Goal: Transaction & Acquisition: Purchase product/service

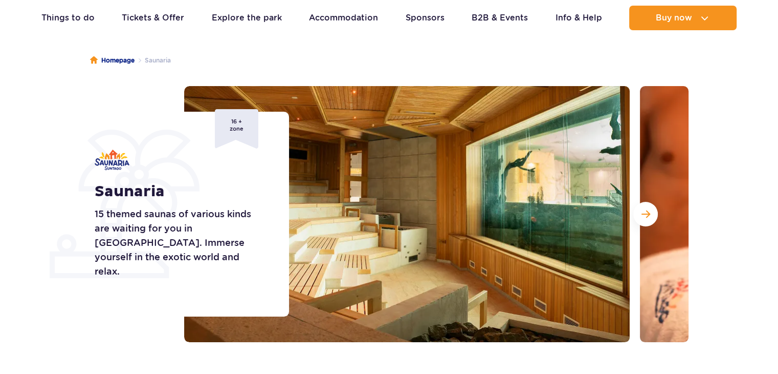
scroll to position [102, 0]
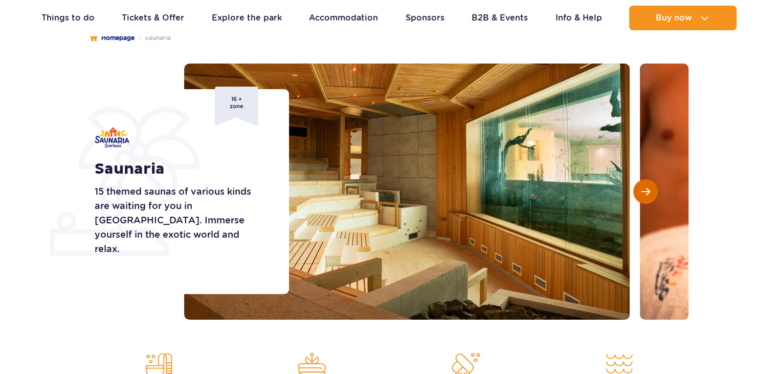
click at [650, 189] on span "Next slide" at bounding box center [646, 191] width 9 height 9
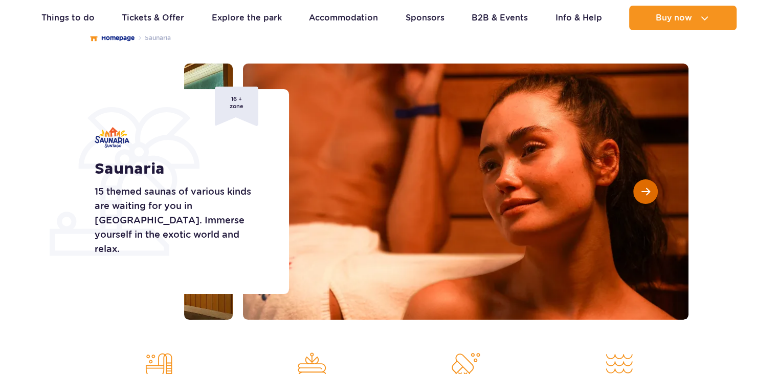
click at [650, 189] on span "Next slide" at bounding box center [646, 191] width 9 height 9
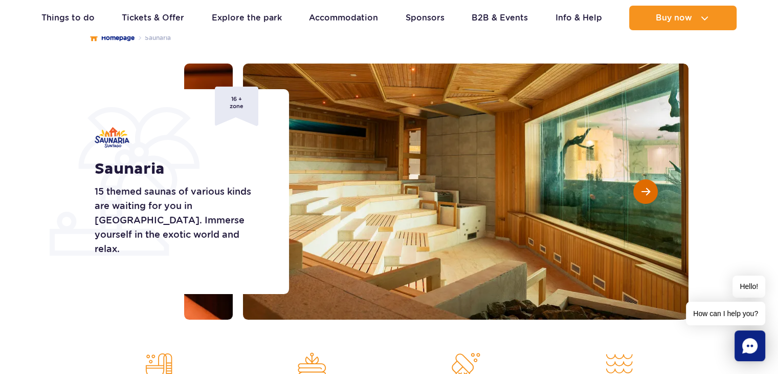
click at [650, 189] on span "Next slide" at bounding box center [646, 191] width 9 height 9
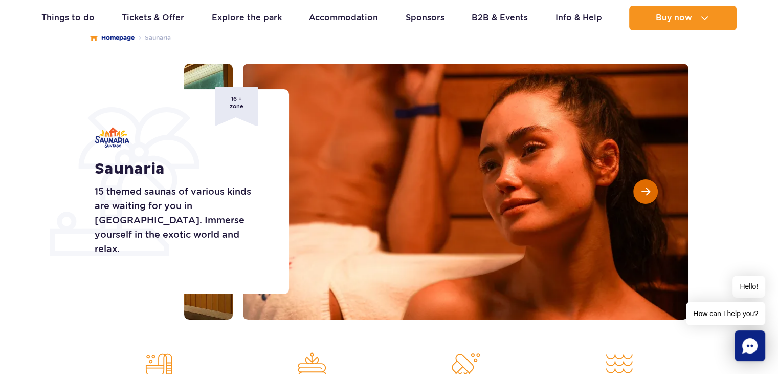
click at [650, 189] on span "Next slide" at bounding box center [646, 191] width 9 height 9
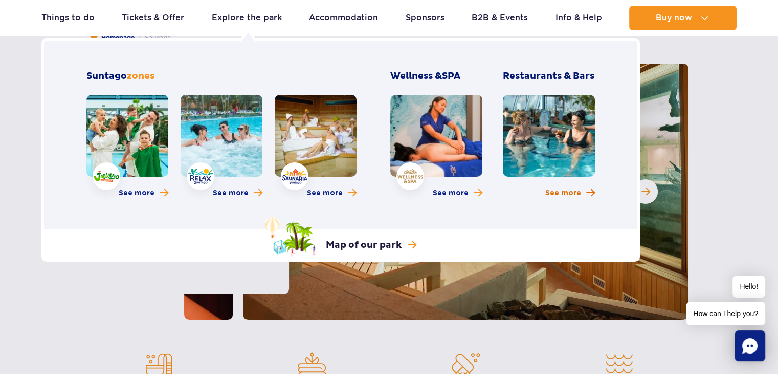
click at [576, 193] on span "See more" at bounding box center [563, 193] width 36 height 10
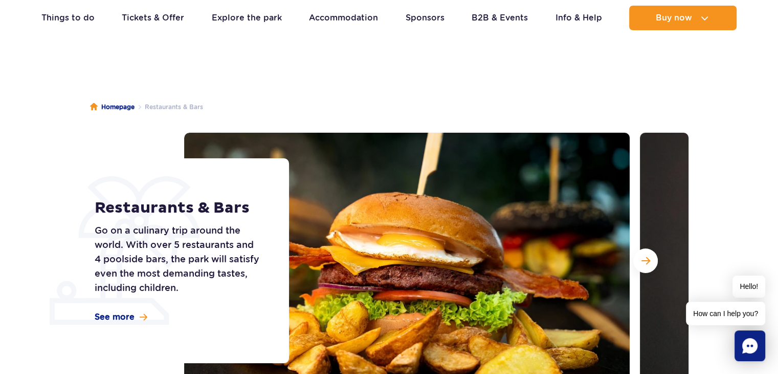
scroll to position [51, 0]
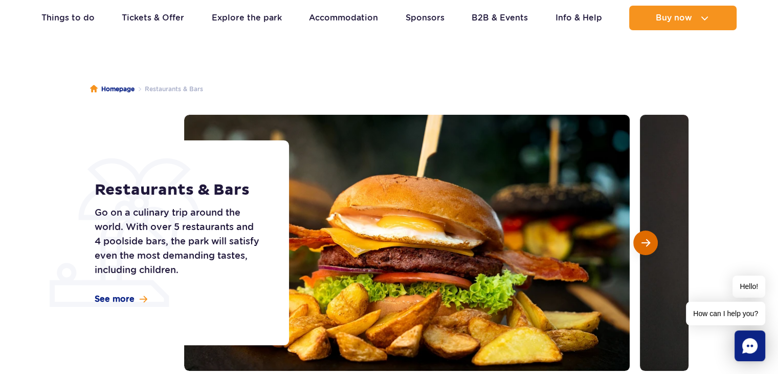
click at [645, 247] on button "Next slide" at bounding box center [645, 242] width 25 height 25
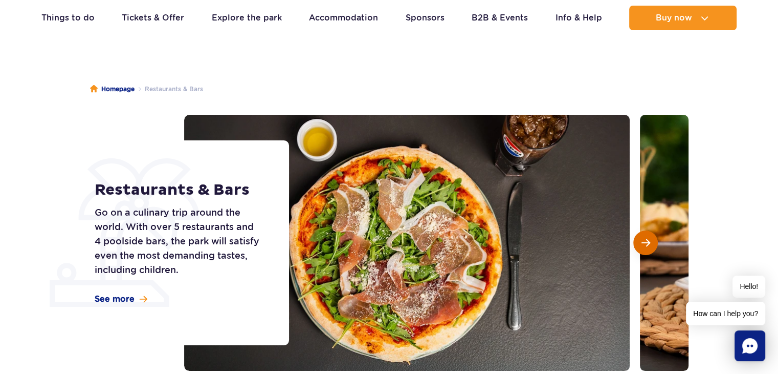
click at [645, 247] on button "Next slide" at bounding box center [645, 242] width 25 height 25
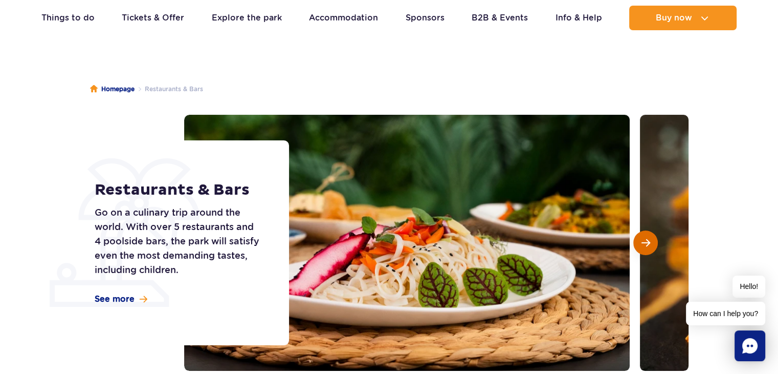
click at [645, 247] on button "Next slide" at bounding box center [645, 242] width 25 height 25
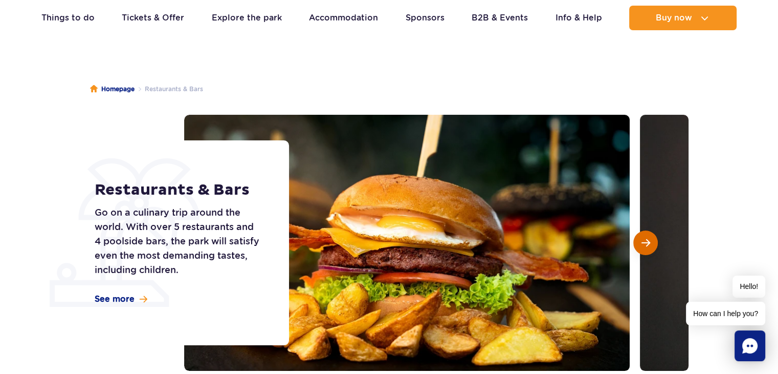
click at [645, 247] on button "Next slide" at bounding box center [645, 242] width 25 height 25
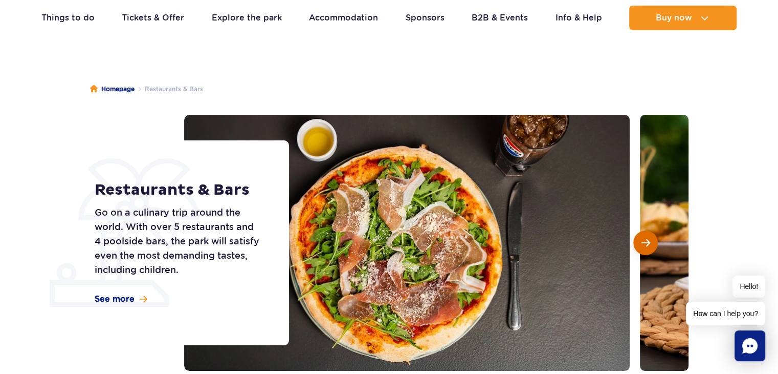
click at [645, 247] on button "Next slide" at bounding box center [645, 242] width 25 height 25
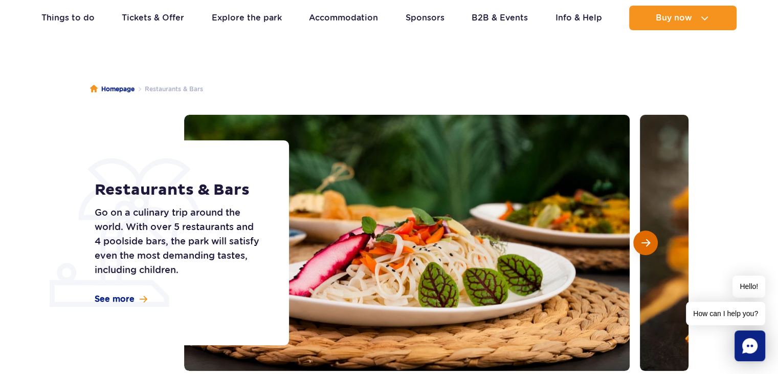
click at [645, 247] on button "Next slide" at bounding box center [645, 242] width 25 height 25
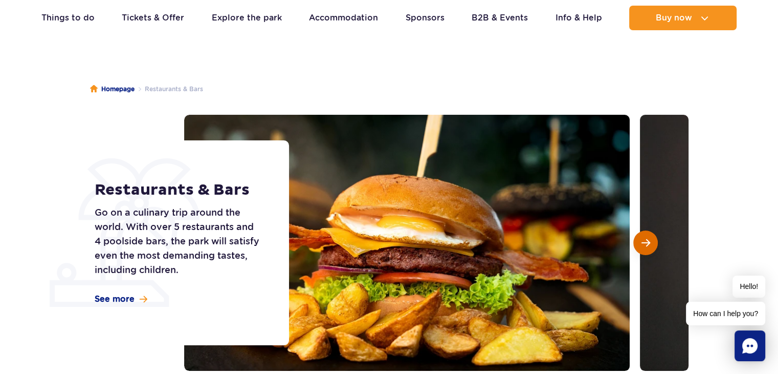
click at [646, 242] on span "Next slide" at bounding box center [646, 242] width 9 height 9
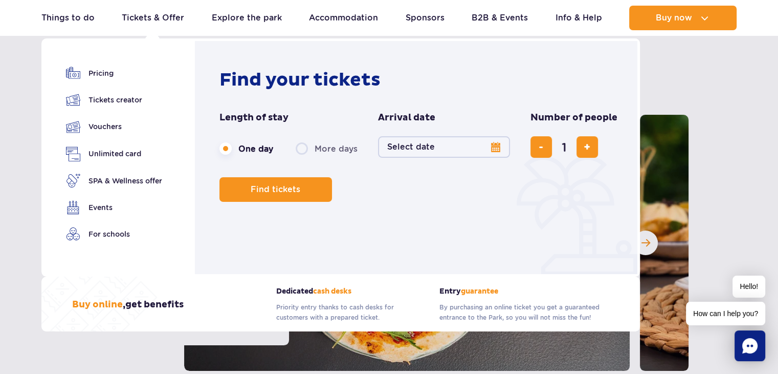
click at [417, 144] on button "Select date" at bounding box center [444, 146] width 132 height 21
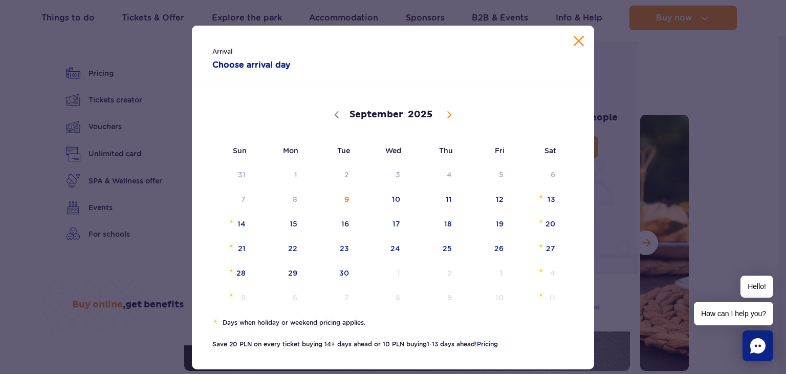
click at [447, 112] on icon at bounding box center [449, 114] width 7 height 7
select select "11"
click at [235, 268] on span "28" at bounding box center [228, 273] width 52 height 24
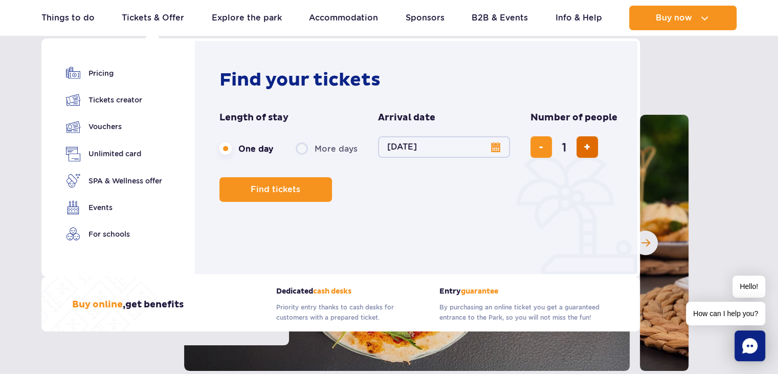
click at [584, 147] on span "add ticket" at bounding box center [587, 147] width 7 height 0
type input "2"
click at [289, 192] on span "Find tickets" at bounding box center [272, 189] width 50 height 9
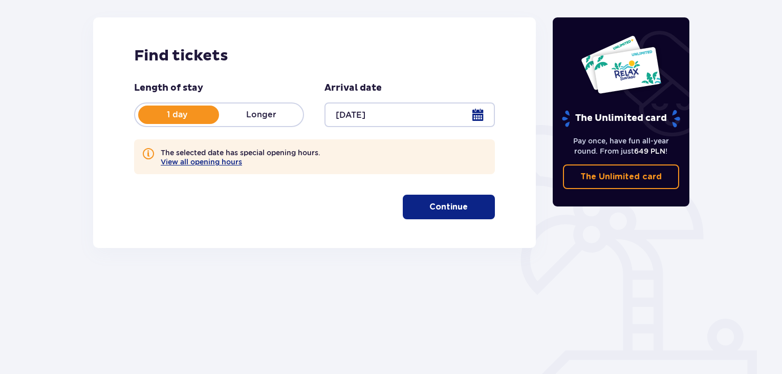
scroll to position [148, 0]
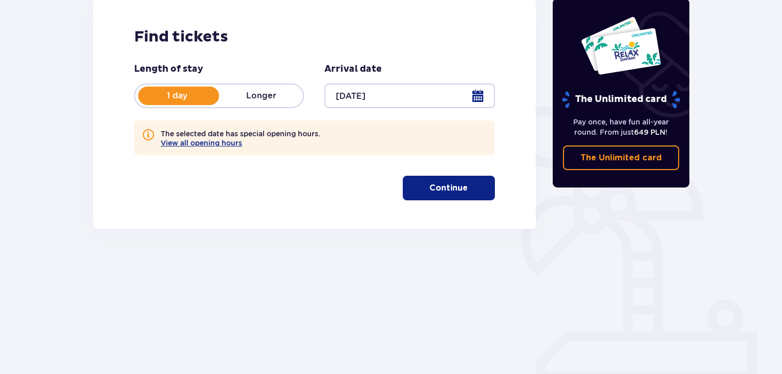
click at [429, 187] on p "Continue" at bounding box center [448, 187] width 38 height 11
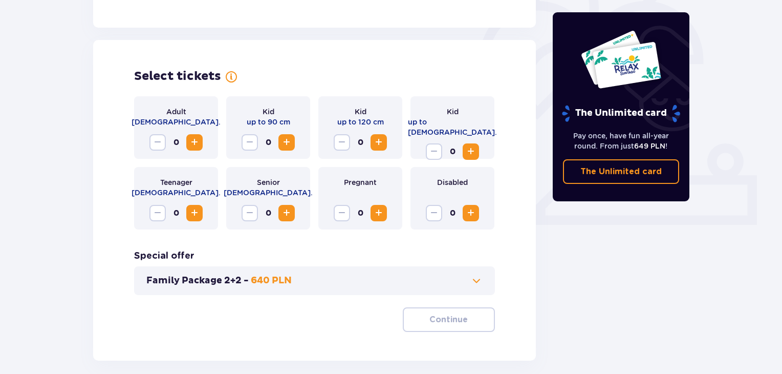
scroll to position [332, 0]
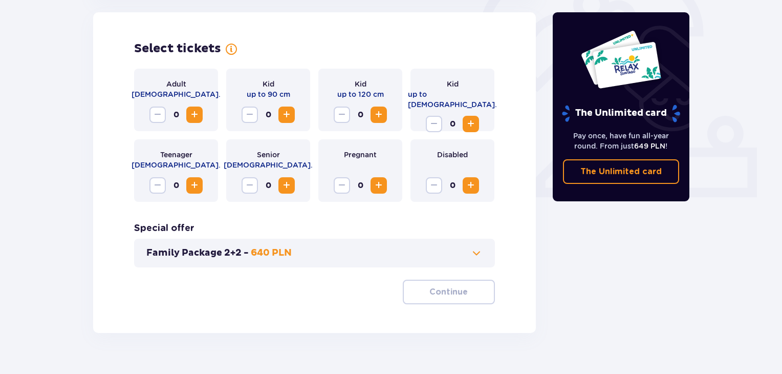
click at [201, 115] on button "Increase" at bounding box center [194, 114] width 16 height 16
click at [201, 114] on button "Increase" at bounding box center [194, 114] width 16 height 16
click at [413, 295] on button "Continue" at bounding box center [449, 291] width 92 height 25
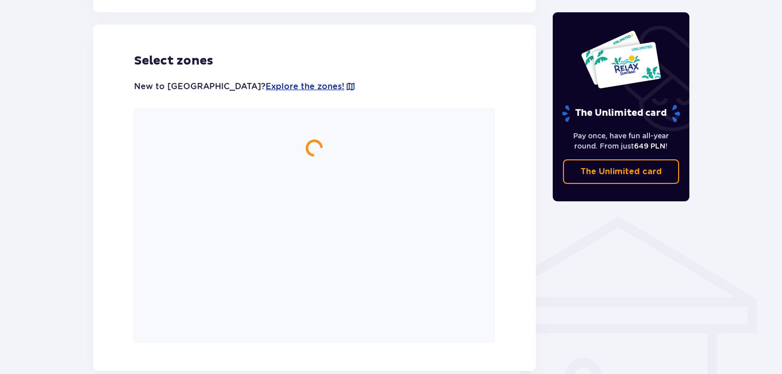
scroll to position [616, 0]
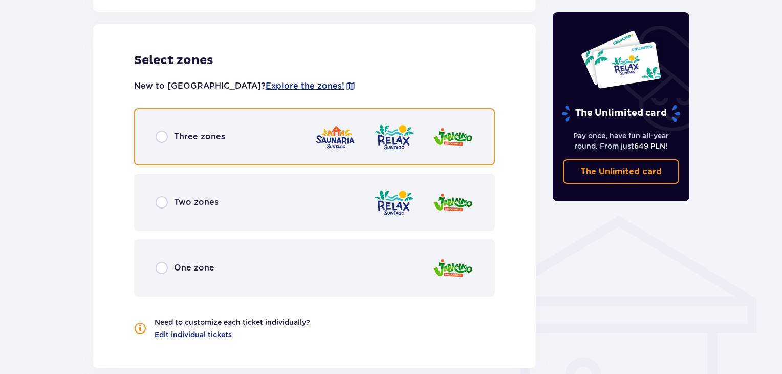
click at [158, 136] on input "radio" at bounding box center [162, 136] width 12 height 12
radio input "true"
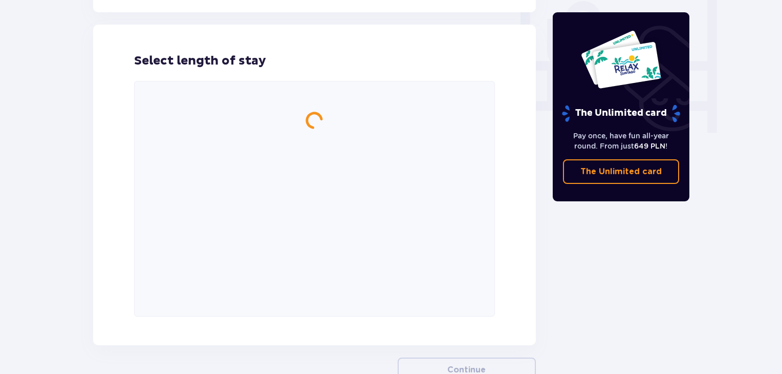
scroll to position [972, 0]
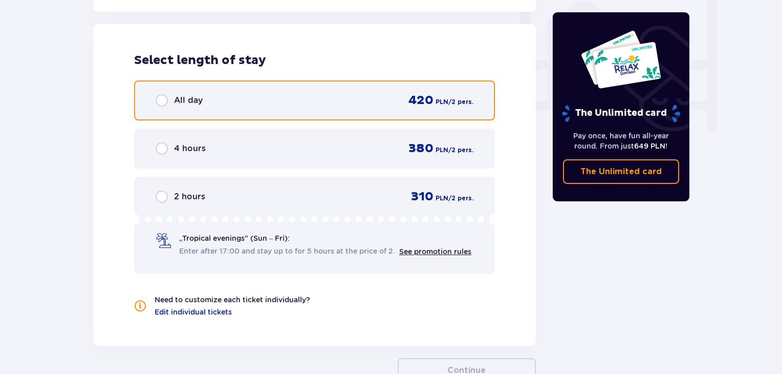
click at [163, 101] on input "radio" at bounding box center [162, 100] width 12 height 12
radio input "true"
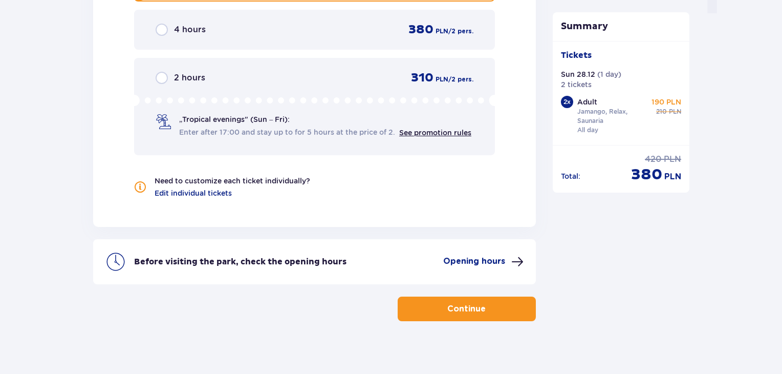
scroll to position [1039, 0]
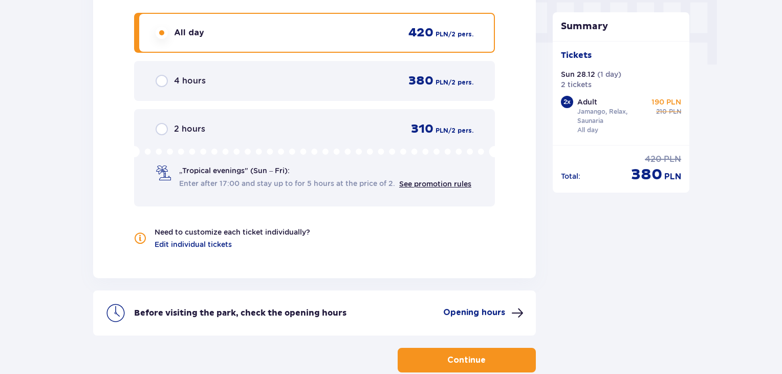
click at [465, 310] on p "Opening hours" at bounding box center [474, 312] width 62 height 11
click at [473, 312] on p "Opening hours" at bounding box center [474, 312] width 62 height 11
click at [464, 360] on p "Continue" at bounding box center [466, 359] width 38 height 11
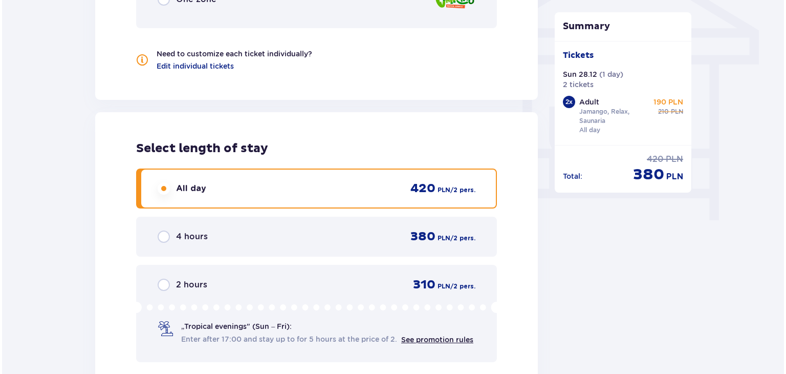
scroll to position [1037, 0]
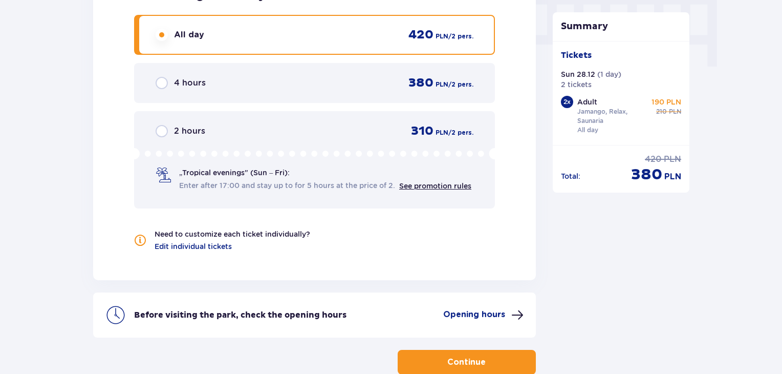
click at [471, 313] on p "Opening hours" at bounding box center [474, 314] width 62 height 11
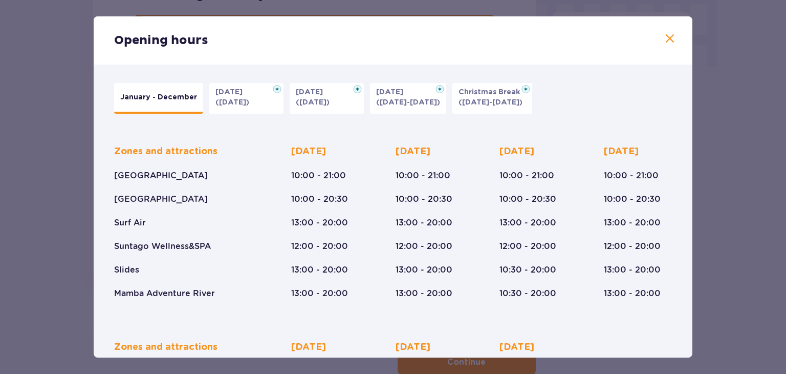
click at [489, 97] on p "Christmas Break" at bounding box center [492, 92] width 68 height 10
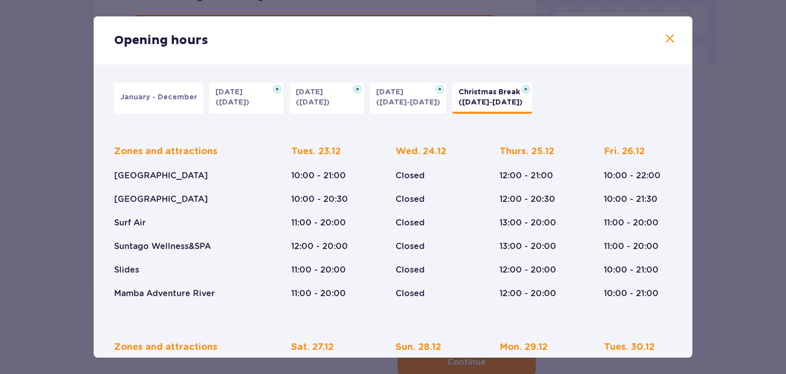
click at [669, 38] on span at bounding box center [670, 39] width 12 height 12
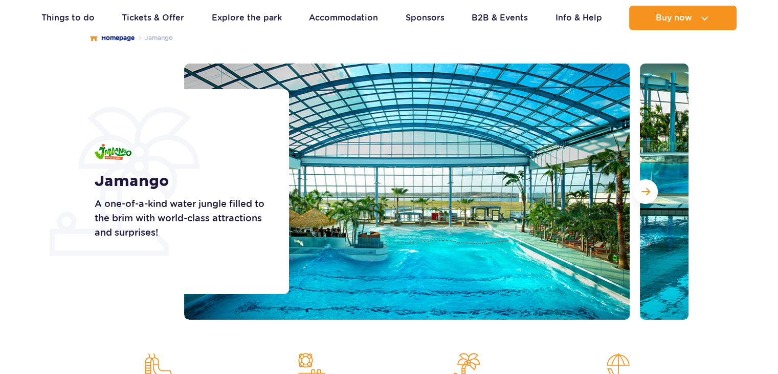
click at [640, 195] on button "Next slide" at bounding box center [645, 191] width 25 height 25
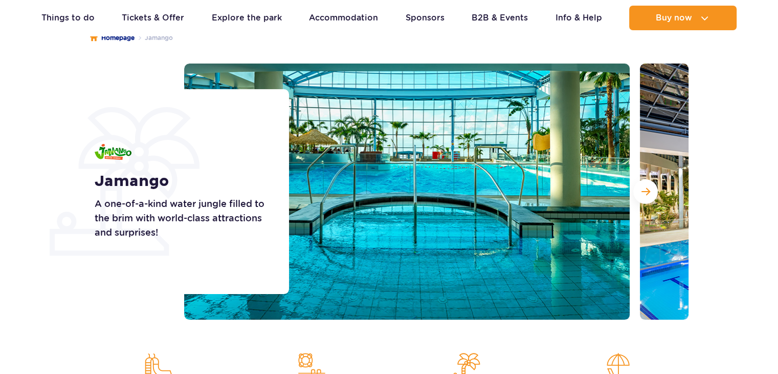
click at [640, 195] on button "Next slide" at bounding box center [645, 191] width 25 height 25
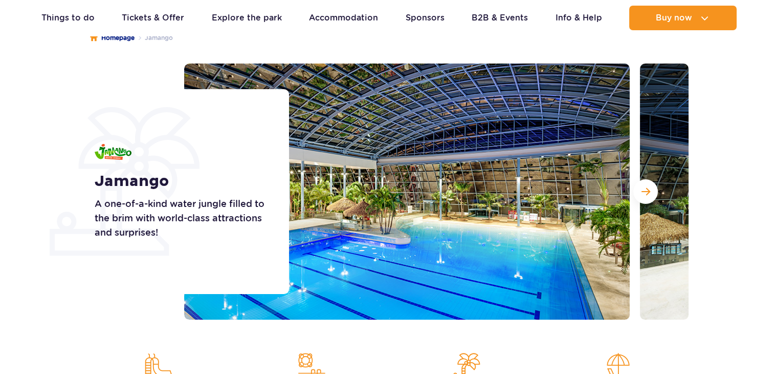
click at [640, 195] on button "Next slide" at bounding box center [645, 191] width 25 height 25
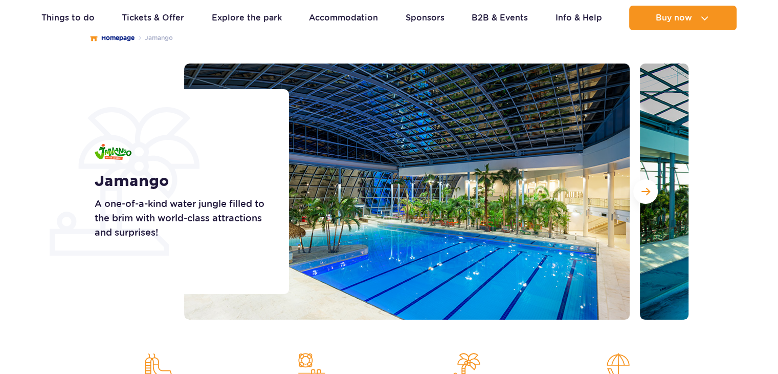
click at [640, 195] on button "Next slide" at bounding box center [645, 191] width 25 height 25
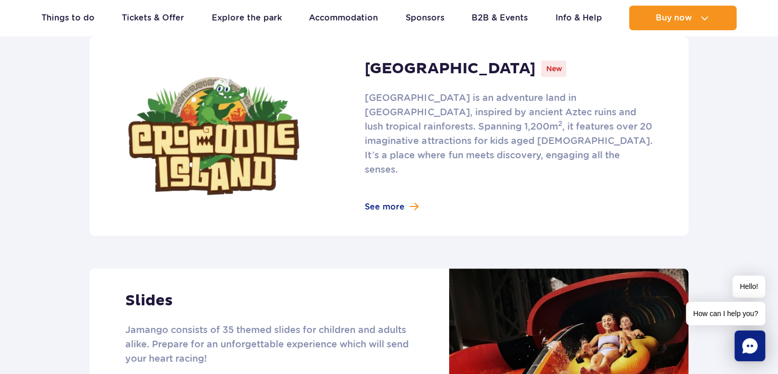
scroll to position [716, 0]
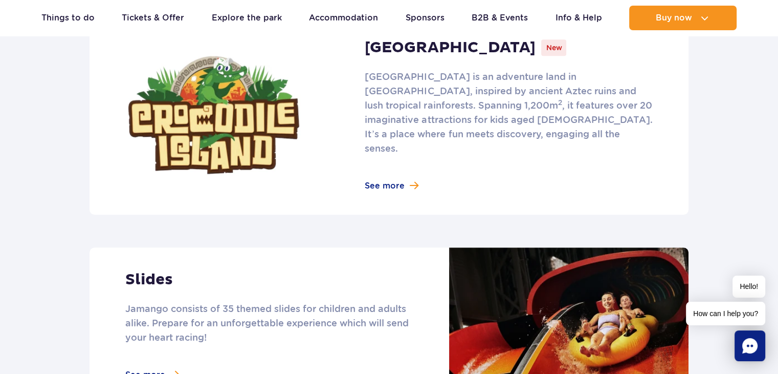
click at [382, 172] on link at bounding box center [389, 114] width 599 height 199
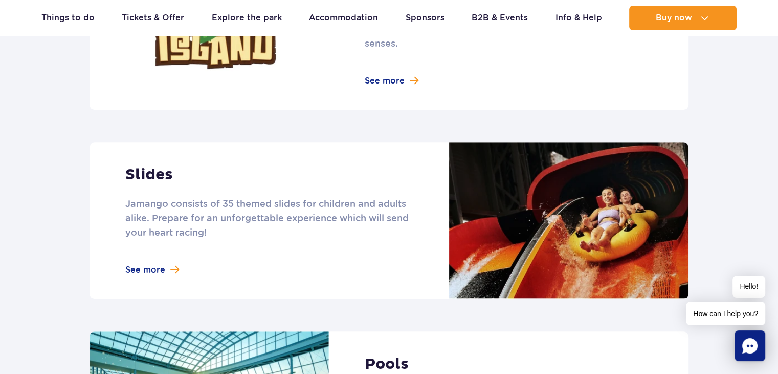
scroll to position [819, 0]
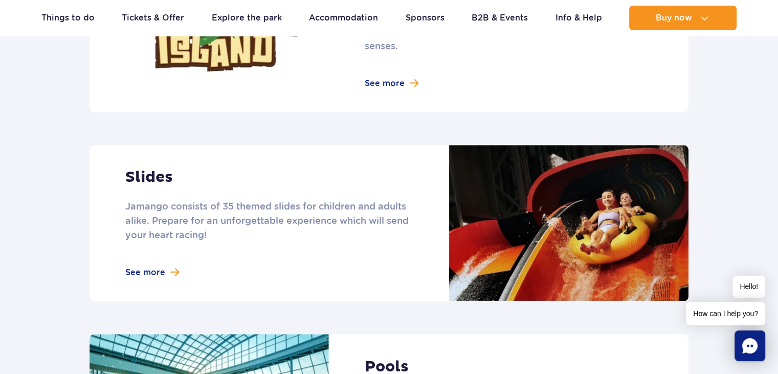
click at [147, 255] on link at bounding box center [389, 223] width 599 height 156
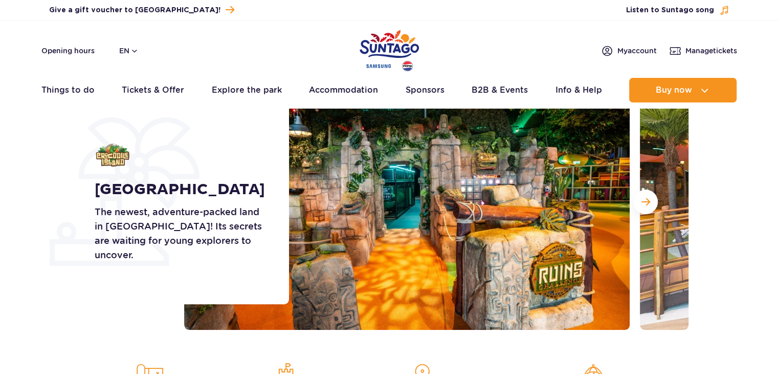
scroll to position [102, 0]
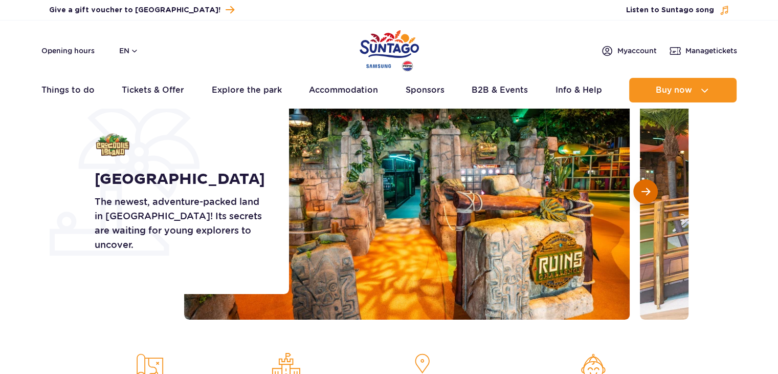
click at [647, 192] on span "Next slide" at bounding box center [646, 191] width 9 height 9
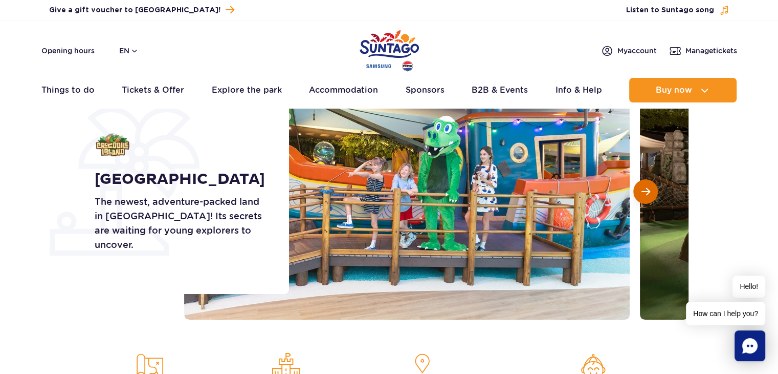
click at [647, 191] on span "Next slide" at bounding box center [646, 191] width 9 height 9
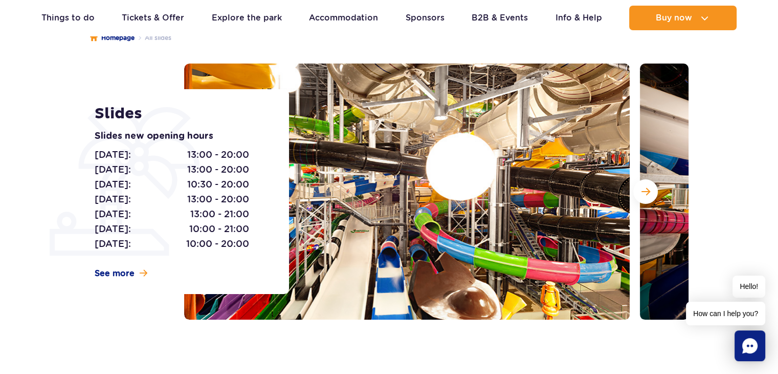
click at [642, 193] on span "Next slide" at bounding box center [646, 191] width 9 height 9
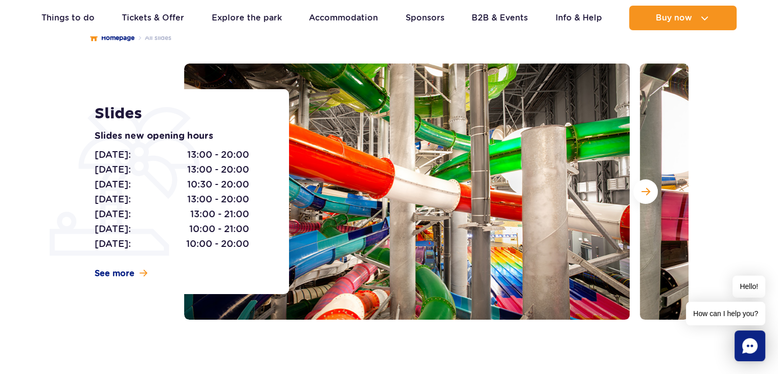
click at [642, 193] on span "Next slide" at bounding box center [646, 191] width 9 height 9
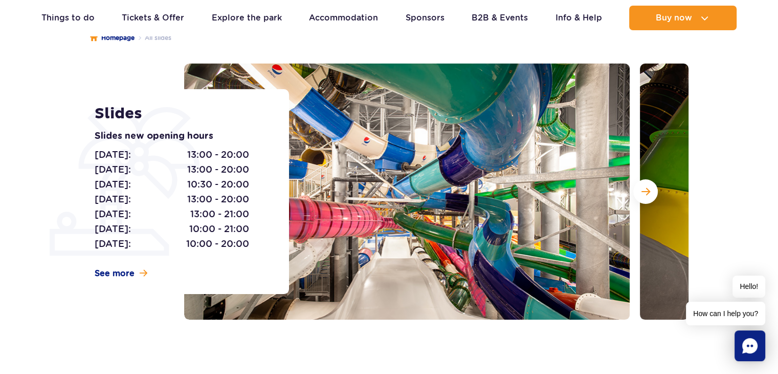
click at [642, 193] on span "Next slide" at bounding box center [646, 191] width 9 height 9
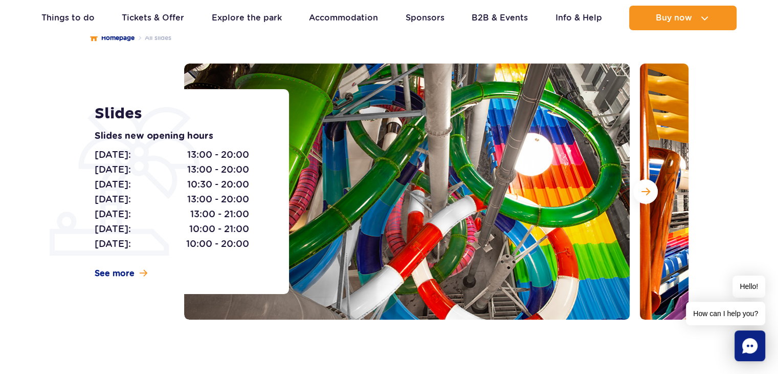
click at [642, 193] on span "Next slide" at bounding box center [646, 191] width 9 height 9
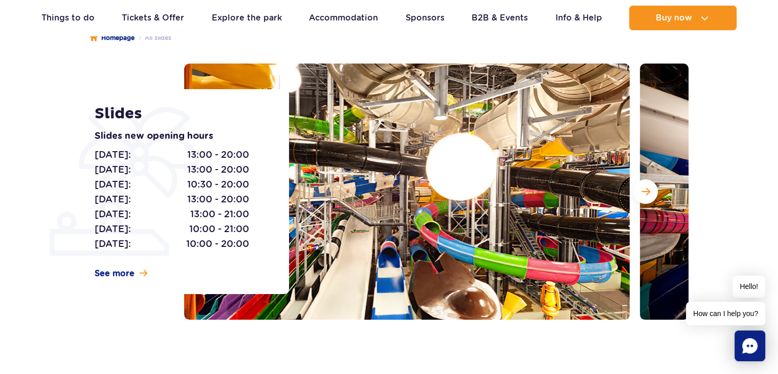
click at [642, 193] on span "Next slide" at bounding box center [646, 191] width 9 height 9
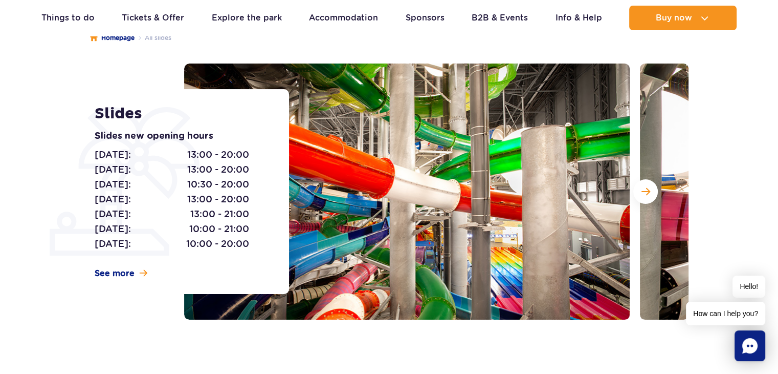
click at [642, 193] on span "Next slide" at bounding box center [646, 191] width 9 height 9
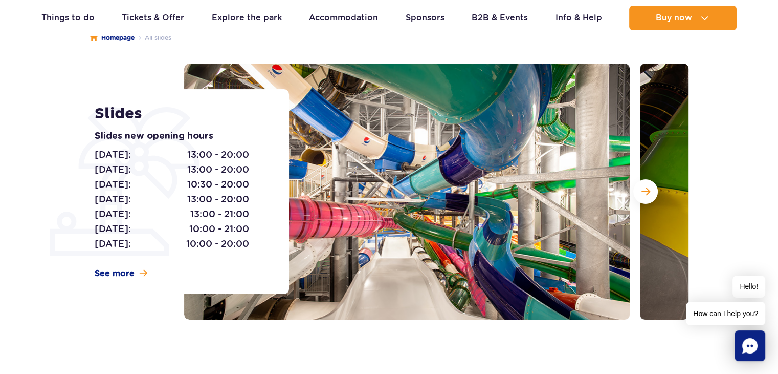
click at [642, 193] on span "Next slide" at bounding box center [646, 191] width 9 height 9
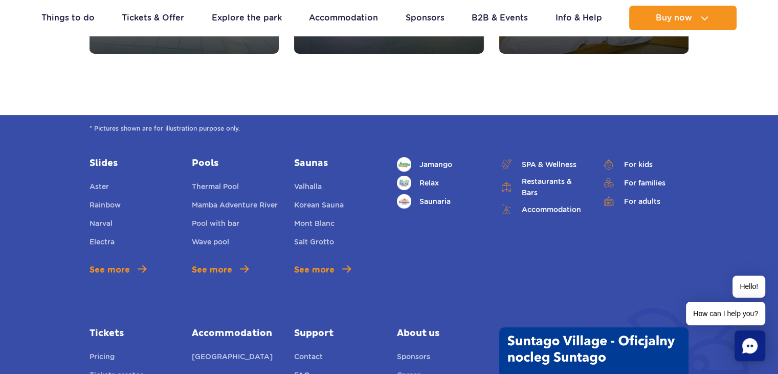
scroll to position [3787, 0]
